Goal: Go to known website: Access a specific website the user already knows

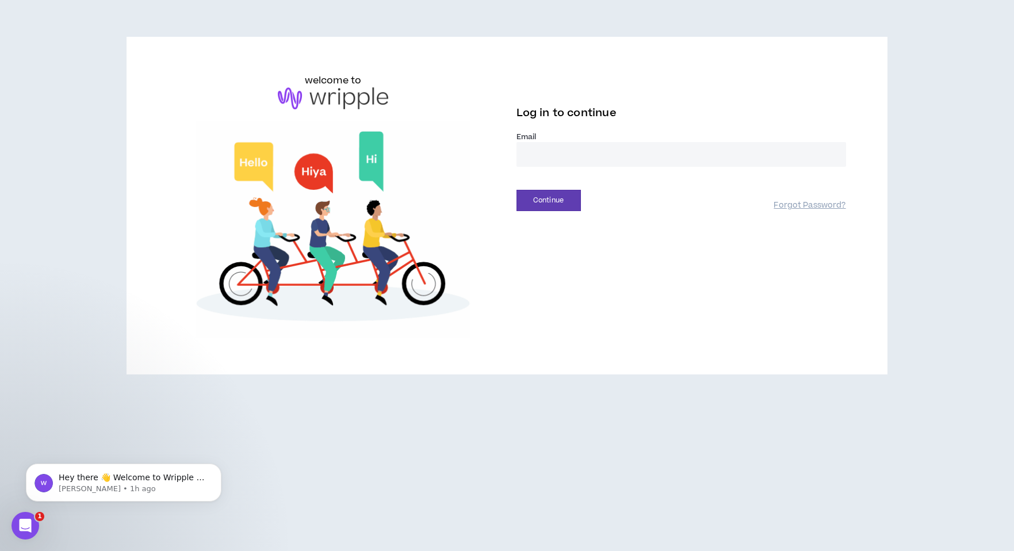
click at [610, 167] on input "email" at bounding box center [680, 154] width 329 height 25
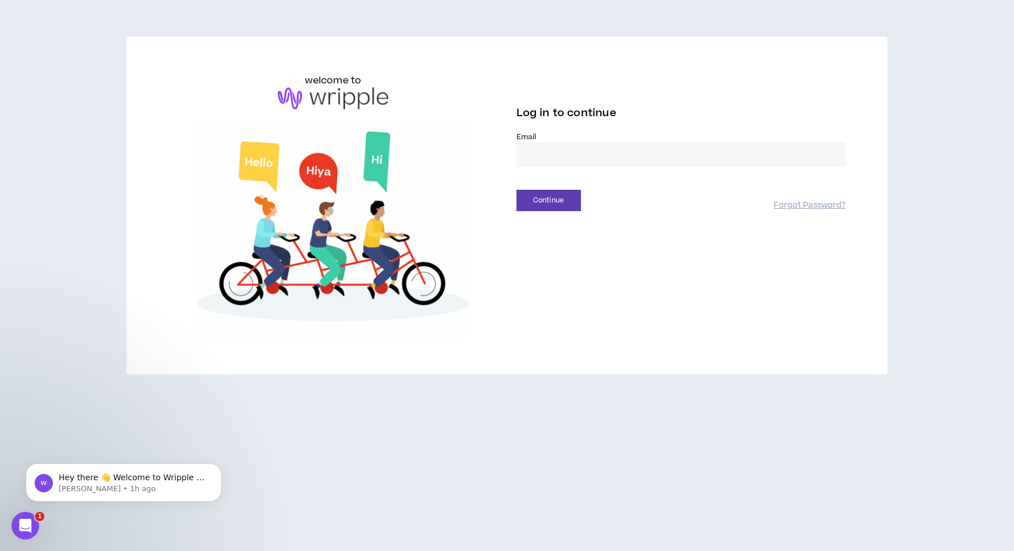
type input "**********"
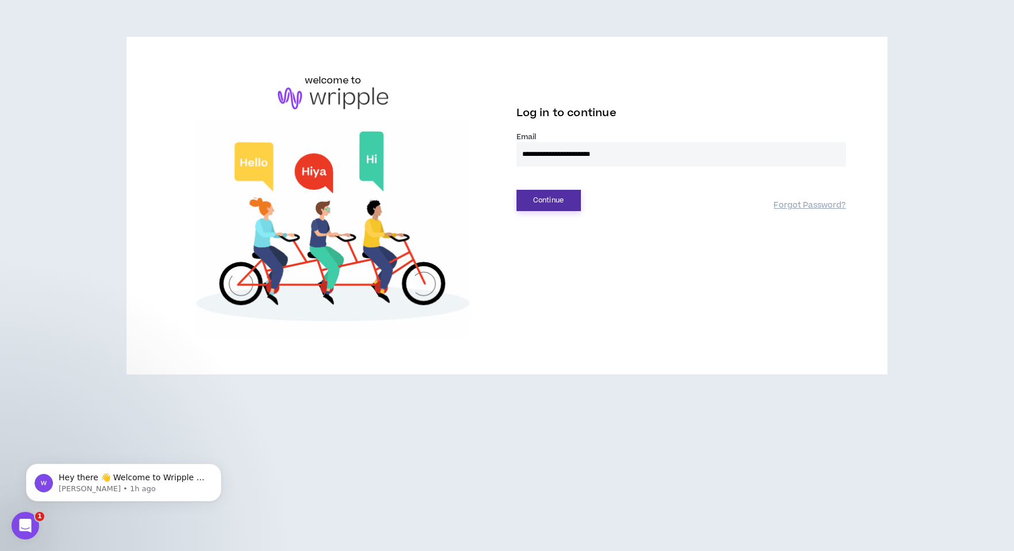
click at [550, 211] on button "Continue" at bounding box center [548, 200] width 64 height 21
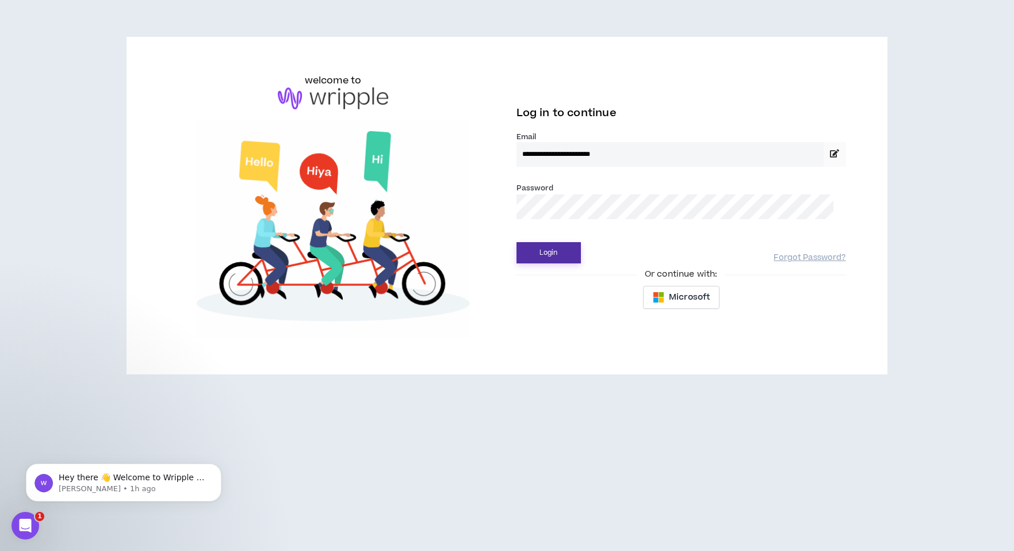
click at [565, 263] on button "Login" at bounding box center [548, 252] width 64 height 21
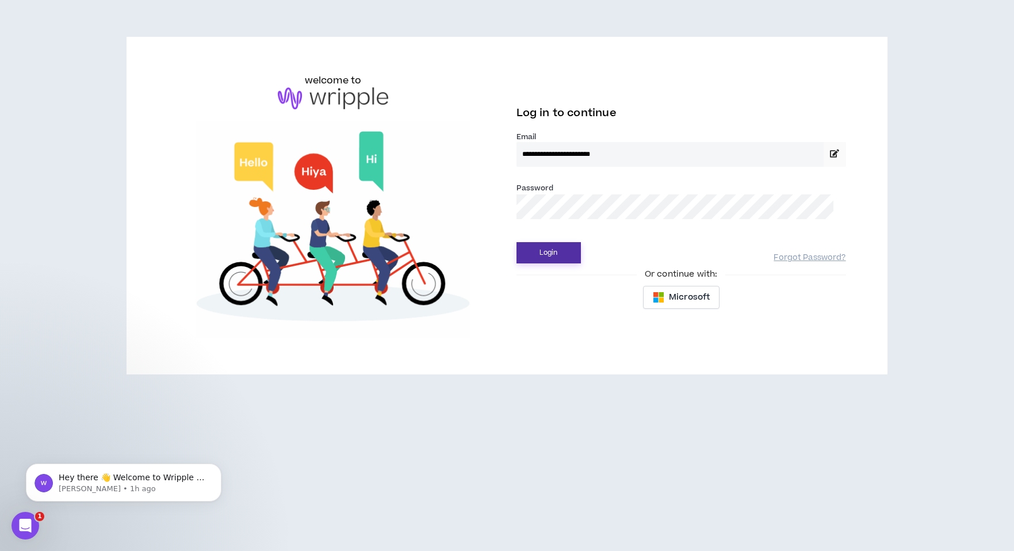
click at [566, 263] on button "Login" at bounding box center [548, 252] width 64 height 21
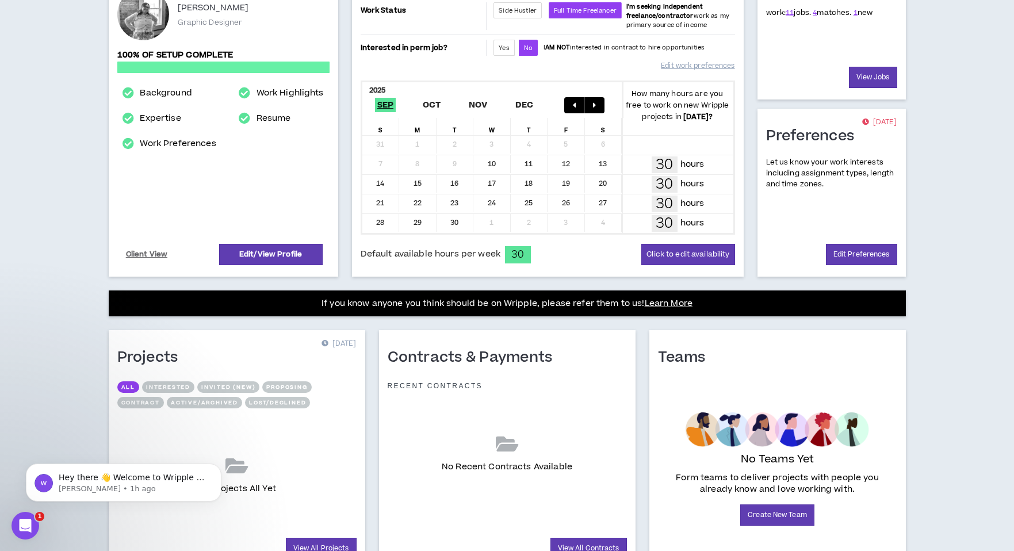
scroll to position [198, 0]
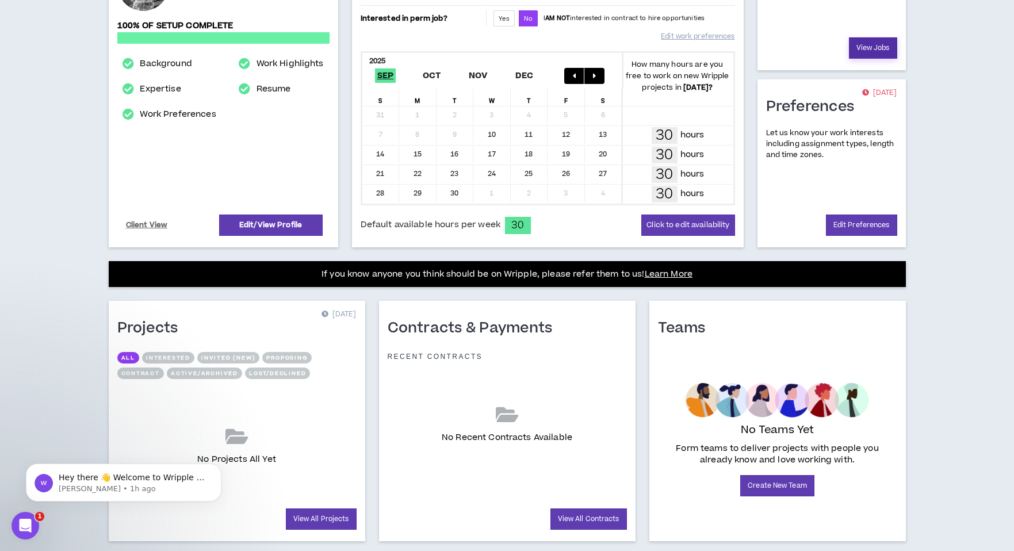
click at [872, 59] on link "View Jobs" at bounding box center [873, 47] width 48 height 21
